Goal: Find specific page/section: Find specific page/section

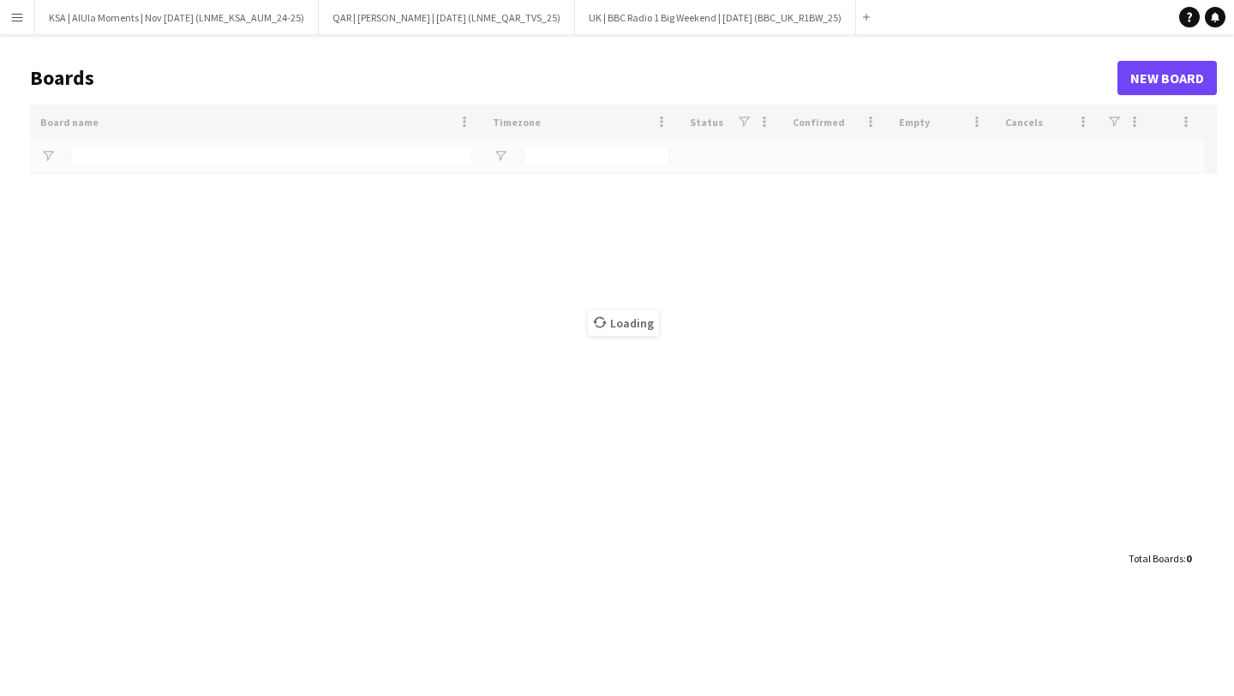
type input "***"
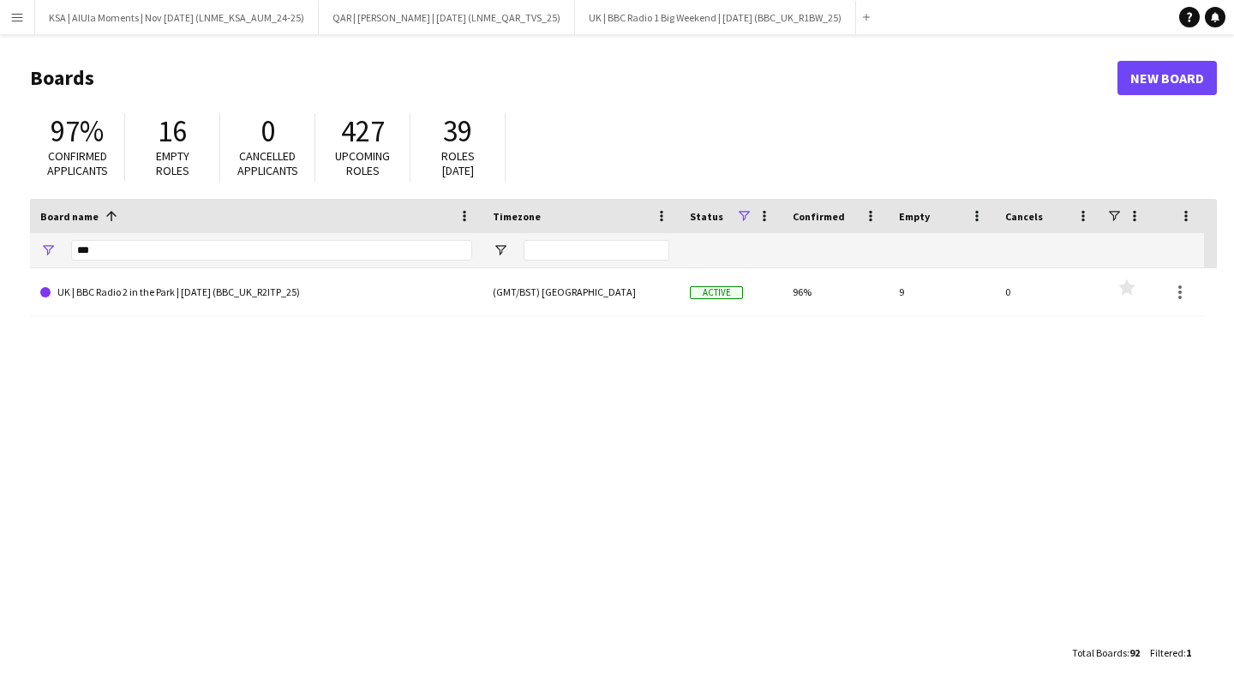
click at [18, 11] on app-icon "Menu" at bounding box center [17, 17] width 14 height 14
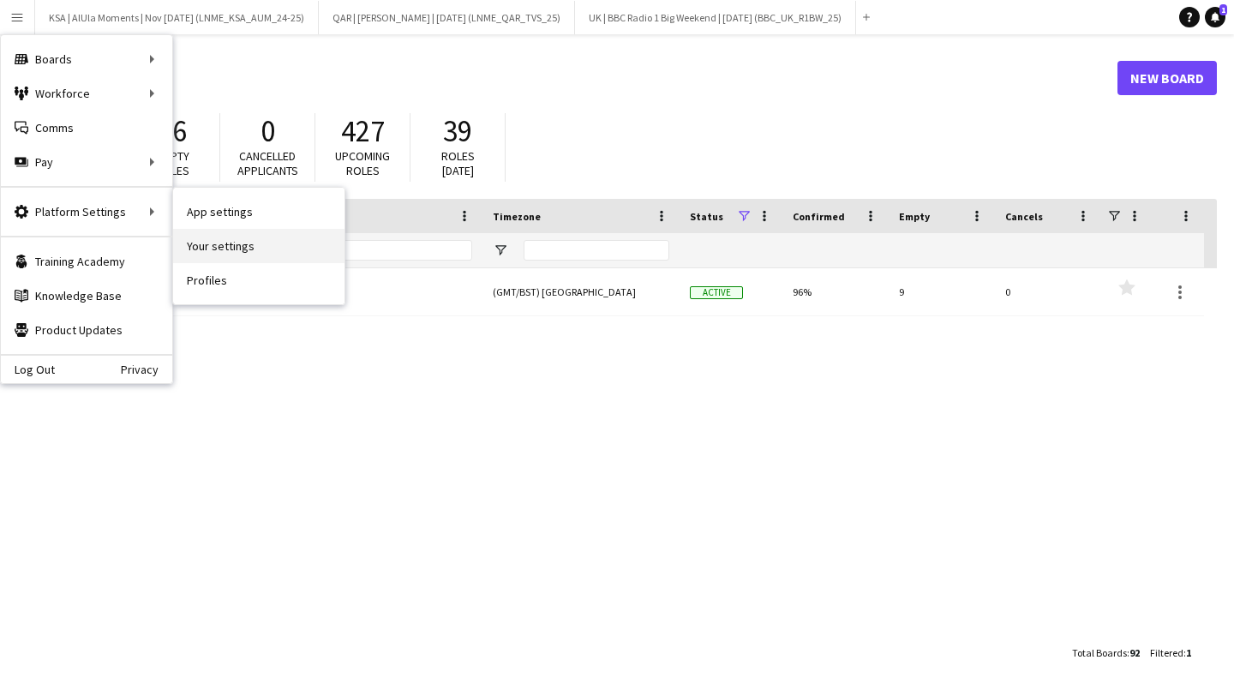
click at [230, 249] on link "Your settings" at bounding box center [258, 246] width 171 height 34
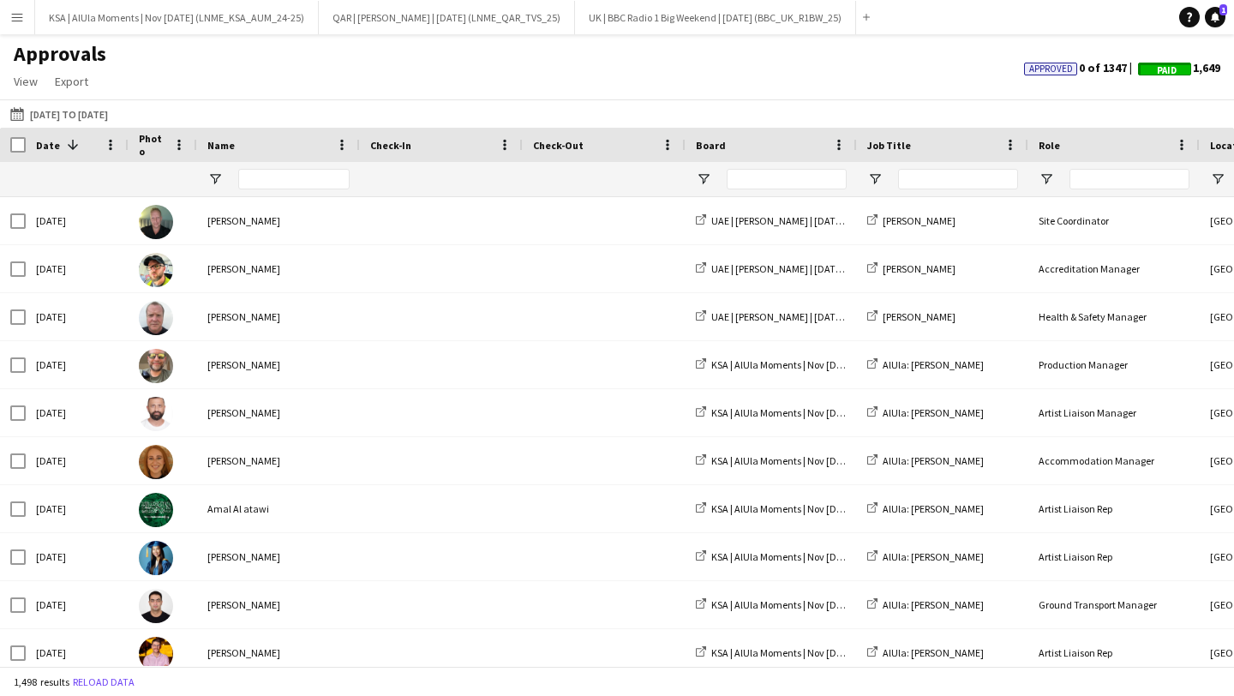
click at [21, 22] on app-icon "Menu" at bounding box center [17, 17] width 14 height 14
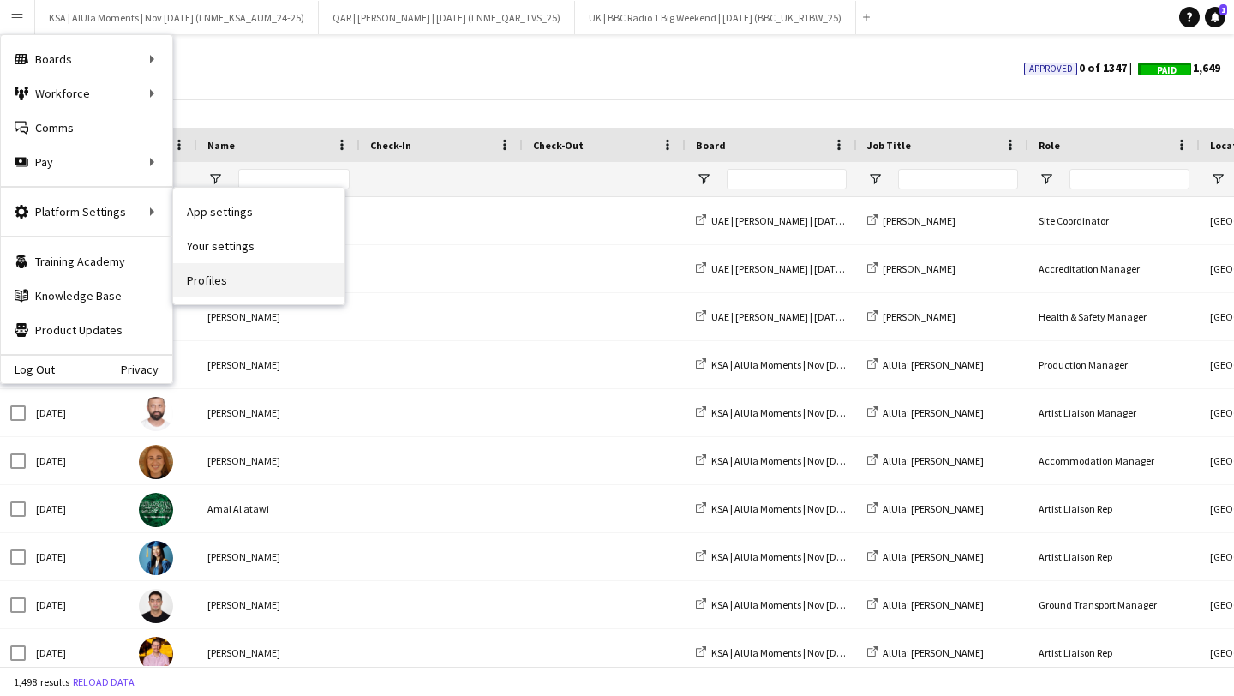
click at [241, 294] on link "Profiles" at bounding box center [258, 280] width 171 height 34
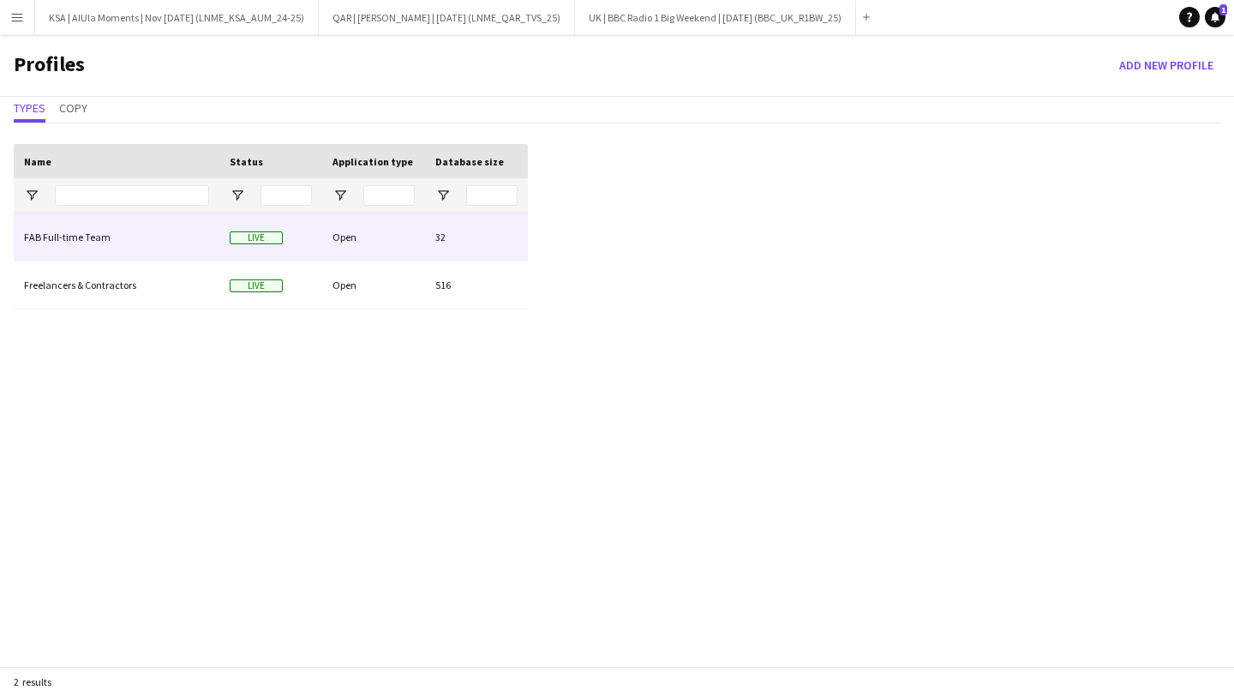
click at [135, 240] on div "FAB Full-time Team" at bounding box center [117, 236] width 206 height 47
